Goal: Information Seeking & Learning: Learn about a topic

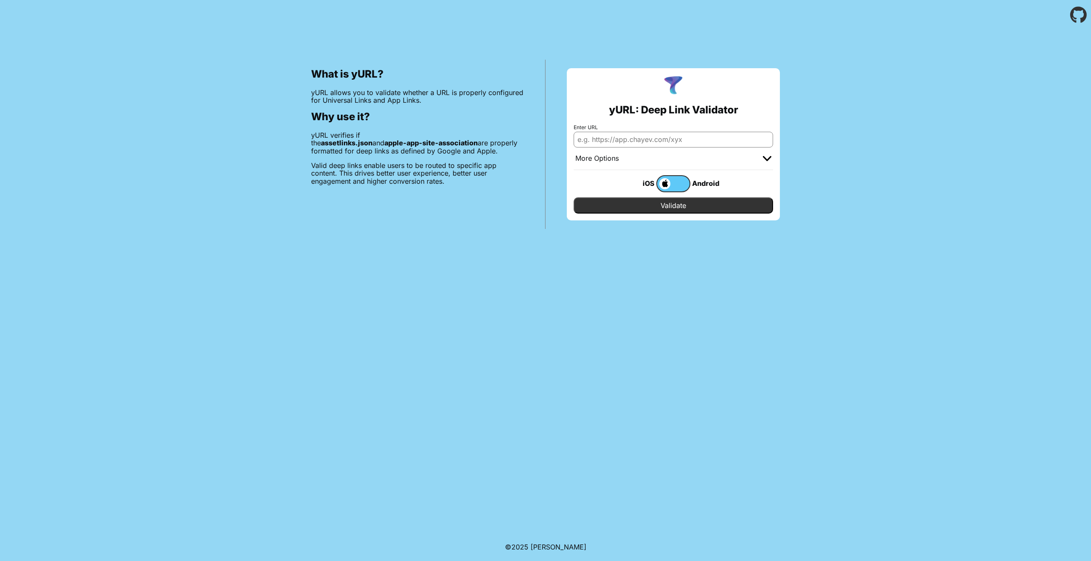
click at [423, 176] on p "Valid deep links enable users to be routed to specific app content. This drives…" at bounding box center [417, 173] width 213 height 23
click at [483, 204] on div "What is yURL? yURL allows you to validate whether a URL is properly configured …" at bounding box center [418, 144] width 256 height 169
click at [331, 96] on p "yURL allows you to validate whether a URL is properly configured for Universal …" at bounding box center [417, 97] width 213 height 16
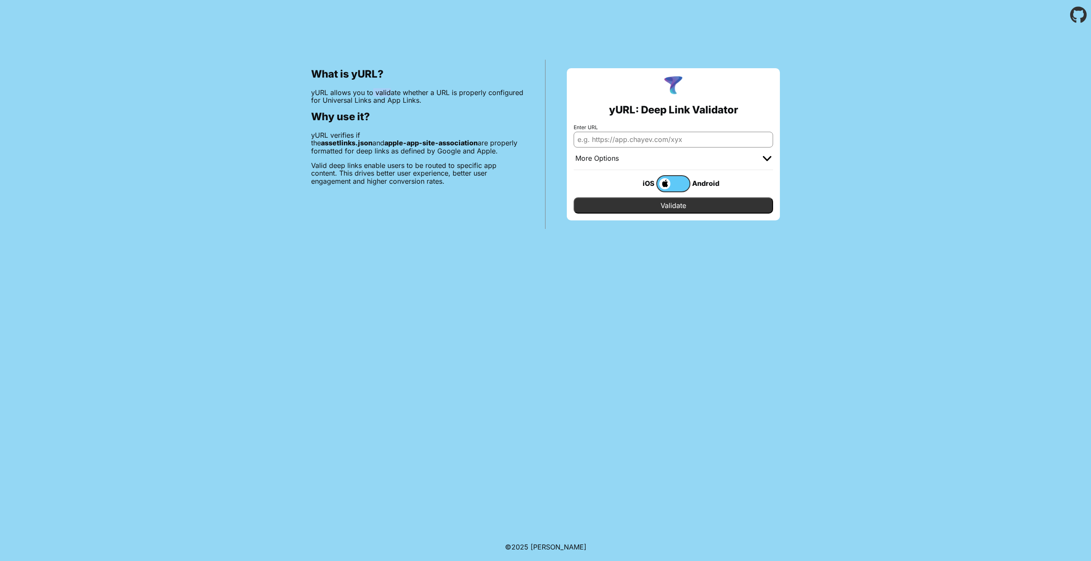
click at [331, 96] on p "yURL allows you to validate whether a URL is properly configured for Universal …" at bounding box center [417, 97] width 213 height 16
click at [430, 193] on div "What is yURL? yURL allows you to validate whether a URL is properly configured …" at bounding box center [418, 144] width 256 height 169
